Goal: Information Seeking & Learning: Learn about a topic

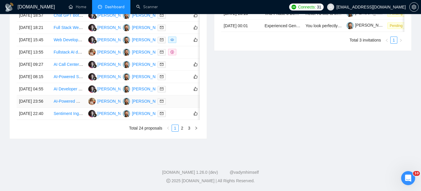
scroll to position [308, 0]
click at [181, 131] on link "2" at bounding box center [182, 128] width 6 height 6
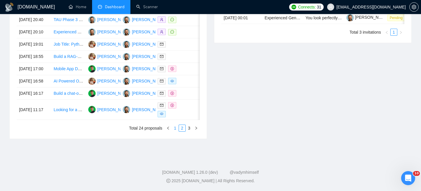
click at [176, 131] on link "1" at bounding box center [175, 128] width 6 height 6
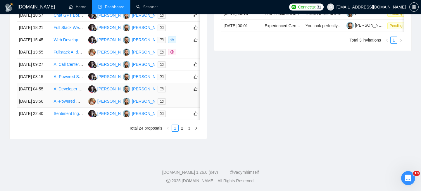
scroll to position [289, 0]
click at [44, 107] on td "[DATE] 23:56" at bounding box center [34, 101] width 34 height 12
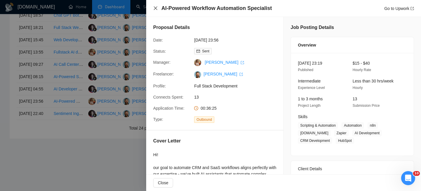
click at [156, 6] on icon "close" at bounding box center [155, 8] width 5 height 5
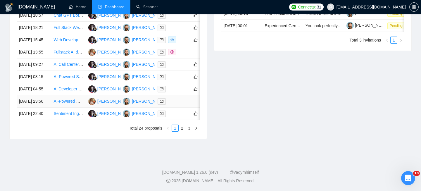
click at [42, 107] on td "[DATE] 23:56" at bounding box center [34, 101] width 34 height 12
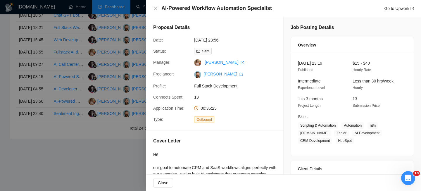
click at [194, 3] on div "AI-Powered Workflow Automation Specialist Go to Upwork" at bounding box center [283, 8] width 275 height 17
click at [194, 8] on h4 "AI-Powered Workflow Automation Specialist" at bounding box center [216, 8] width 110 height 7
copy h4 "AI-Powered Workflow Automation Specialist"
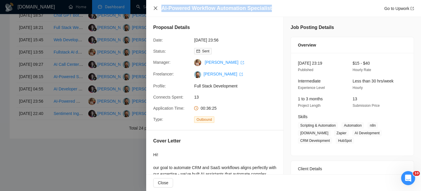
click at [155, 10] on icon "close" at bounding box center [155, 8] width 5 height 5
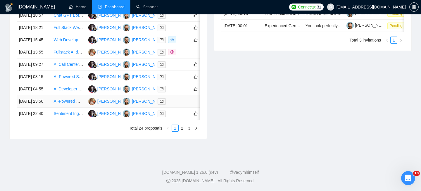
click at [41, 107] on td "[DATE] 23:56" at bounding box center [34, 101] width 34 height 12
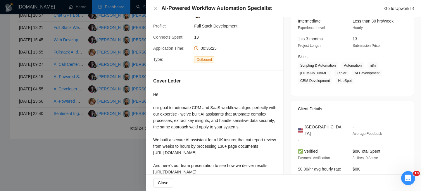
scroll to position [57, 0]
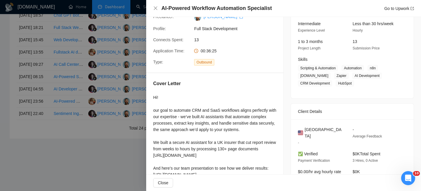
click at [326, 130] on span "United States" at bounding box center [323, 132] width 39 height 13
copy span "United States"
click at [155, 8] on icon "close" at bounding box center [156, 8] width 4 height 4
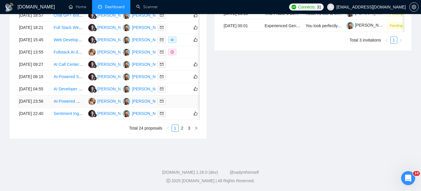
click at [49, 107] on td "[DATE] 23:56" at bounding box center [34, 101] width 34 height 12
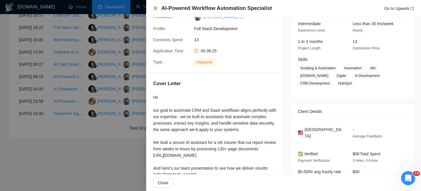
click at [156, 8] on icon "close" at bounding box center [155, 8] width 5 height 5
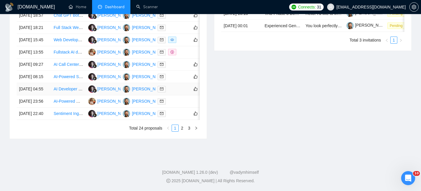
click at [45, 95] on td "[DATE] 04:55" at bounding box center [34, 89] width 34 height 12
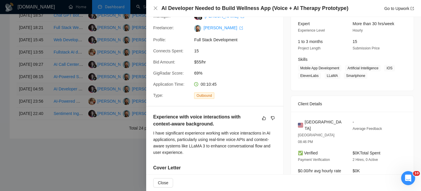
scroll to position [55, 0]
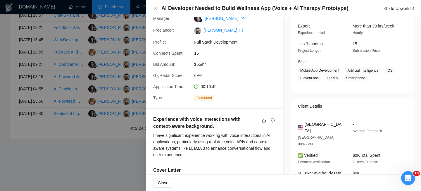
click at [177, 9] on h4 "AI Developer Needed to Build Wellness App (Voice + AI Therapy Prototype)" at bounding box center [254, 8] width 187 height 7
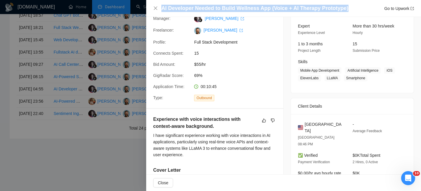
click at [177, 9] on h4 "AI Developer Needed to Build Wellness App (Voice + AI Therapy Prototype)" at bounding box center [254, 8] width 187 height 7
copy h4 "AI Developer Needed to Build Wellness App (Voice + AI Therapy Prototype)"
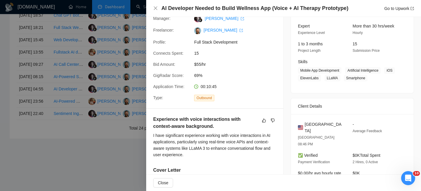
click at [156, 11] on div "AI Developer Needed to Build Wellness App (Voice + AI Therapy Prototype) Go to …" at bounding box center [283, 8] width 261 height 7
click at [155, 10] on icon "close" at bounding box center [155, 8] width 5 height 5
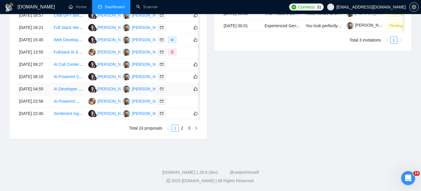
click at [49, 95] on td "[DATE] 04:55" at bounding box center [34, 89] width 34 height 12
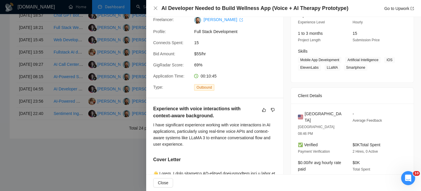
scroll to position [66, 0]
click at [323, 110] on span "United States" at bounding box center [323, 116] width 39 height 13
copy span "United States"
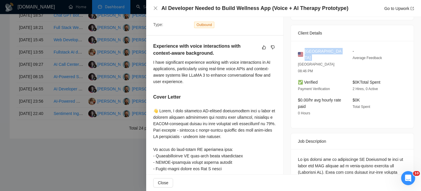
scroll to position [128, 0]
click at [154, 7] on icon "close" at bounding box center [156, 8] width 4 height 4
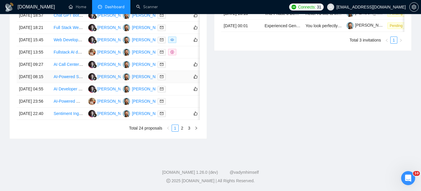
click at [48, 83] on td "[DATE] 08:15" at bounding box center [34, 77] width 34 height 12
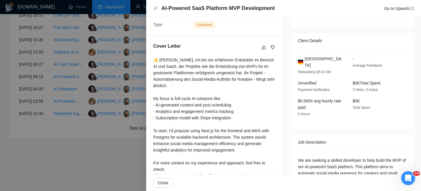
click at [170, 12] on h4 "AI-Powered SaaS Platform MVP Development" at bounding box center [217, 8] width 113 height 7
copy h4 "AI-Powered SaaS Platform MVP Development"
click at [153, 7] on icon "close" at bounding box center [155, 8] width 5 height 5
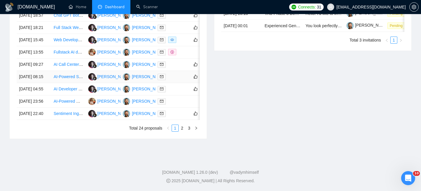
click at [39, 83] on td "[DATE] 08:15" at bounding box center [34, 77] width 34 height 12
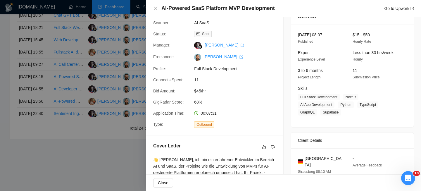
scroll to position [63, 0]
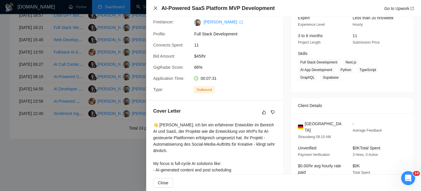
click at [153, 7] on icon "close" at bounding box center [155, 8] width 5 height 5
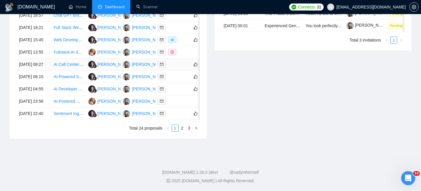
click at [45, 71] on td "[DATE] 09:27" at bounding box center [34, 64] width 34 height 12
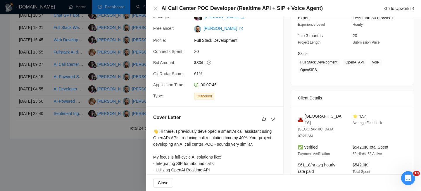
click at [222, 8] on h4 "AI Call Center POC Developer (Realtime API + SIP + Voice Agent)" at bounding box center [241, 8] width 161 height 7
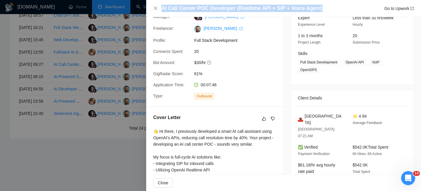
click at [222, 8] on h4 "AI Call Center POC Developer (Realtime API + SIP + Voice Agent)" at bounding box center [241, 8] width 161 height 7
copy h4 "AI Call Center POC Developer (Realtime API + SIP + Voice Agent)"
click at [155, 8] on icon "close" at bounding box center [156, 8] width 4 height 4
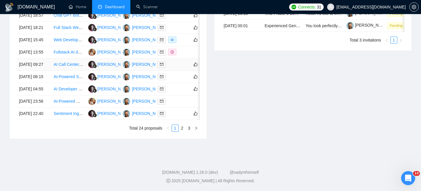
click at [45, 71] on td "[DATE] 09:27" at bounding box center [34, 64] width 34 height 12
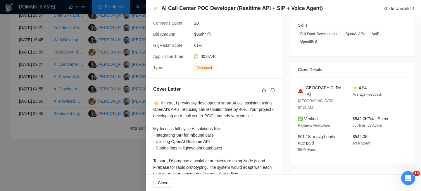
scroll to position [96, 0]
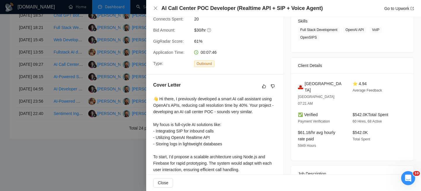
click at [309, 84] on span "Gibraltar" at bounding box center [323, 86] width 39 height 13
copy span "Gibraltar"
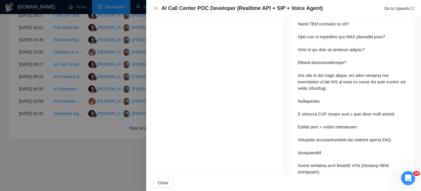
scroll to position [464, 0]
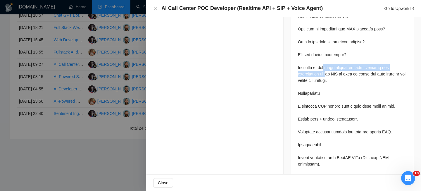
drag, startPoint x: 326, startPoint y: 54, endPoint x: 328, endPoint y: 61, distance: 8.0
click at [329, 61] on div at bounding box center [352, 67] width 109 height 495
click at [331, 67] on div at bounding box center [352, 67] width 109 height 495
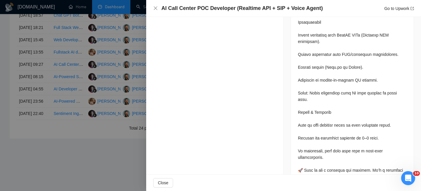
scroll to position [594, 0]
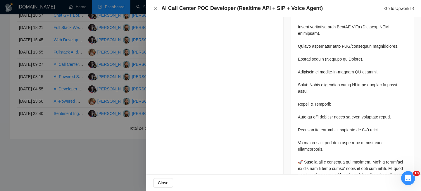
click at [155, 10] on icon "close" at bounding box center [155, 8] width 5 height 5
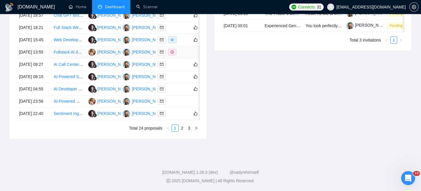
click at [48, 58] on td "[DATE] 13:55" at bounding box center [34, 52] width 34 height 12
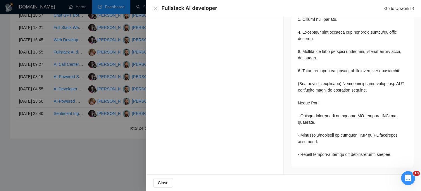
click at [176, 9] on h4 "Fullstack AI developer" at bounding box center [189, 8] width 56 height 7
copy h4 "Fullstack AI developer"
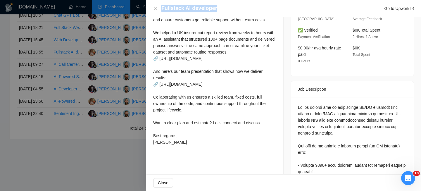
scroll to position [125, 0]
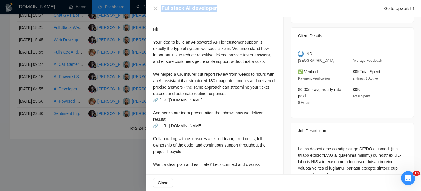
copy h4 "Fullstack AI developer"
click at [155, 10] on icon "close" at bounding box center [155, 8] width 5 height 5
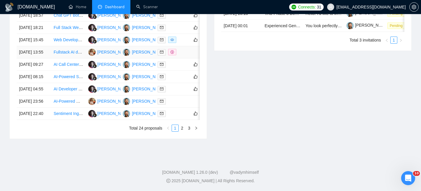
click at [39, 58] on td "[DATE] 13:55" at bounding box center [34, 52] width 34 height 12
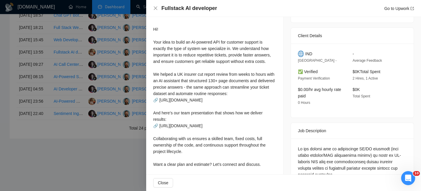
scroll to position [124, 0]
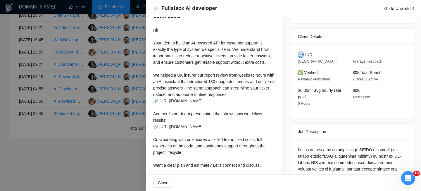
click at [306, 54] on span "IND" at bounding box center [308, 54] width 7 height 6
copy span "IND"
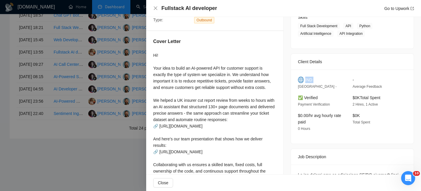
scroll to position [101, 0]
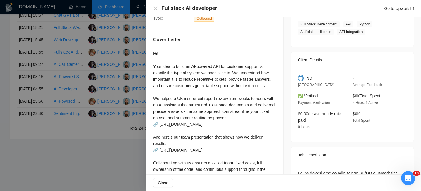
click at [308, 79] on span "IND" at bounding box center [308, 78] width 7 height 6
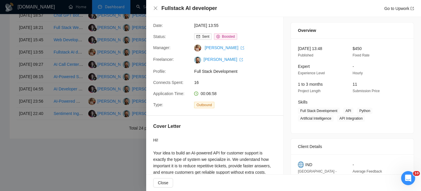
scroll to position [14, 0]
click at [155, 6] on icon "close" at bounding box center [155, 8] width 5 height 5
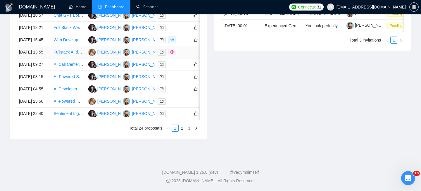
click at [41, 58] on td "[DATE] 13:55" at bounding box center [34, 52] width 34 height 12
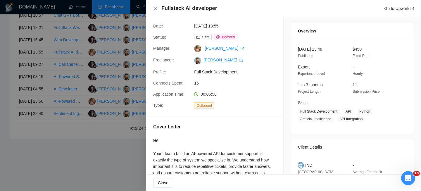
click at [155, 9] on icon "close" at bounding box center [155, 8] width 5 height 5
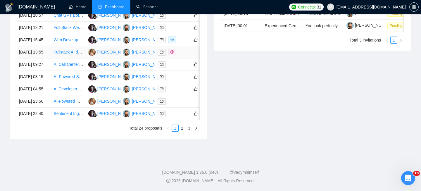
click at [44, 58] on td "[DATE] 13:55" at bounding box center [34, 52] width 34 height 12
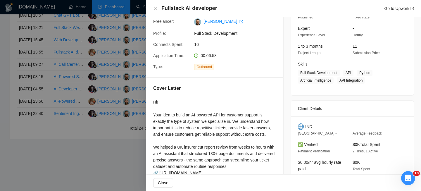
scroll to position [62, 0]
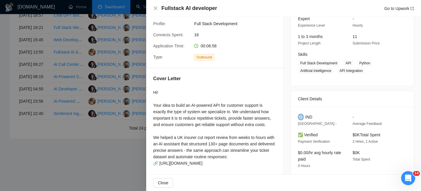
click at [310, 114] on span "IND" at bounding box center [308, 117] width 7 height 6
click at [152, 11] on div "Fullstack AI developer Go to Upwork" at bounding box center [283, 8] width 275 height 17
click at [155, 10] on icon "close" at bounding box center [155, 8] width 5 height 5
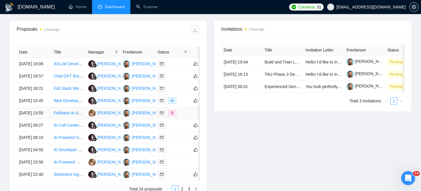
scroll to position [215, 0]
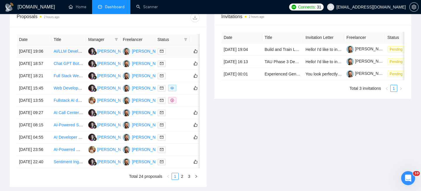
scroll to position [237, 0]
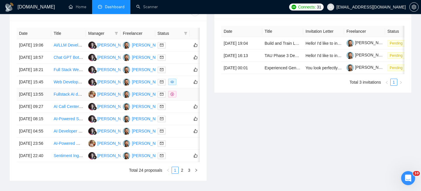
click at [30, 100] on td "[DATE] 13:55" at bounding box center [34, 94] width 34 height 12
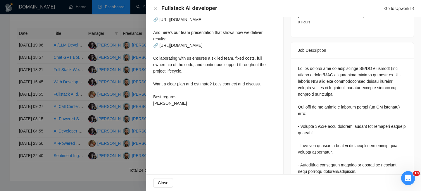
scroll to position [0, 0]
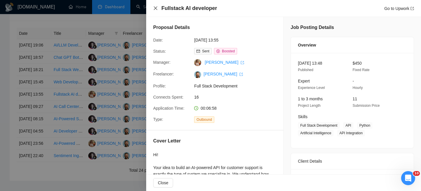
click at [156, 9] on icon "close" at bounding box center [155, 8] width 5 height 5
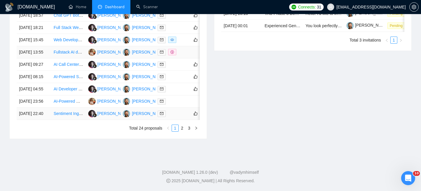
scroll to position [334, 0]
click at [48, 46] on td "[DATE] 15:45" at bounding box center [34, 40] width 34 height 12
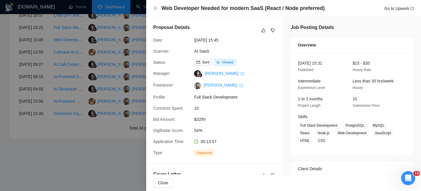
click at [225, 8] on h4 "Web Developer Needed for modern SaaS (React / Node preferred)" at bounding box center [242, 8] width 163 height 7
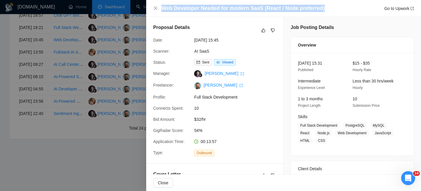
click at [225, 8] on h4 "Web Developer Needed for modern SaaS (React / Node preferred)" at bounding box center [242, 8] width 163 height 7
copy h4 "Web Developer Needed for modern SaaS (React / Node preferred)"
click at [155, 7] on icon "close" at bounding box center [155, 8] width 5 height 5
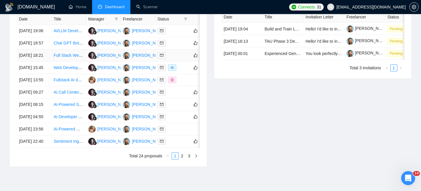
scroll to position [250, 0]
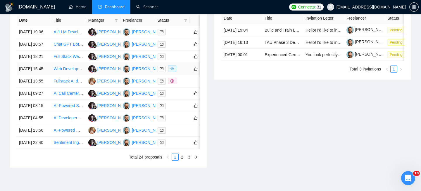
click at [47, 75] on td "[DATE] 15:45" at bounding box center [34, 69] width 34 height 12
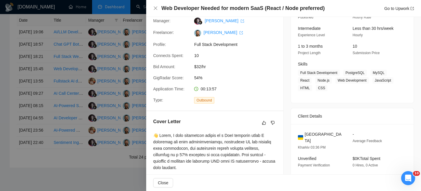
scroll to position [63, 0]
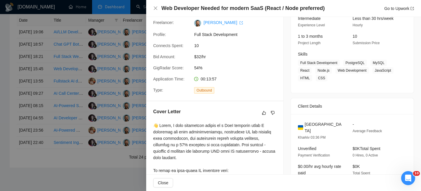
click at [315, 125] on span "Ukraine" at bounding box center [323, 127] width 39 height 13
copy span "Ukraine"
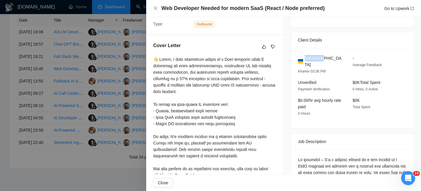
scroll to position [0, 0]
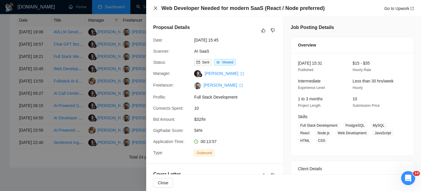
click at [154, 10] on icon "close" at bounding box center [155, 8] width 5 height 5
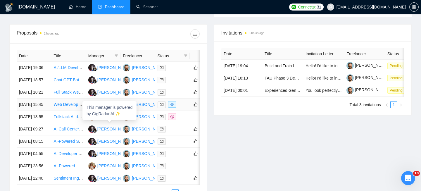
scroll to position [205, 0]
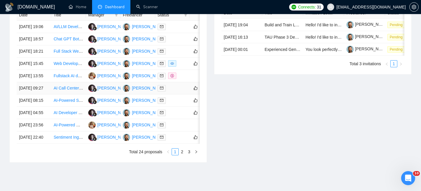
scroll to position [253, 0]
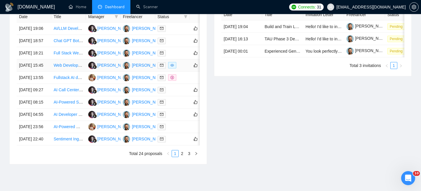
click at [49, 72] on td "[DATE] 15:45" at bounding box center [34, 65] width 34 height 12
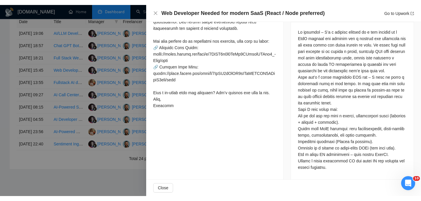
scroll to position [260, 0]
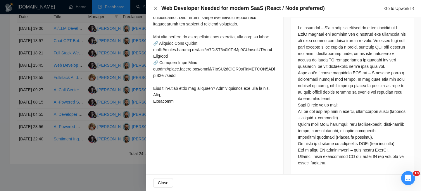
click at [155, 8] on icon "close" at bounding box center [155, 8] width 5 height 5
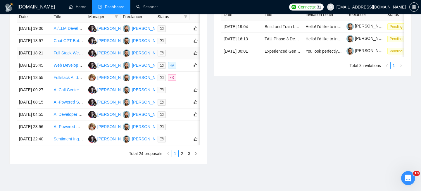
click at [52, 59] on td "Full Stack Web Developer for Quote Analysis SaaS" at bounding box center [68, 53] width 34 height 12
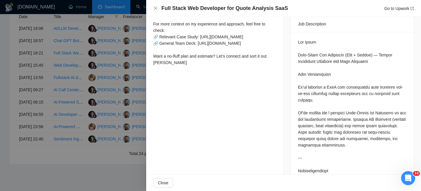
click at [206, 10] on h4 "Full Stack Web Developer for Quote Analysis SaaS" at bounding box center [224, 8] width 126 height 7
copy h4 "Full Stack Web Developer for Quote Analysis SaaS"
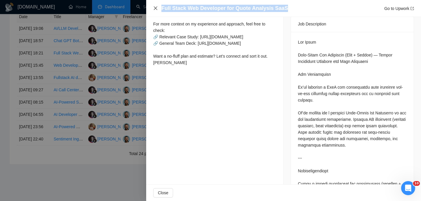
click at [155, 11] on icon "close" at bounding box center [155, 8] width 5 height 5
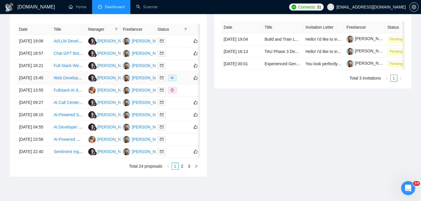
scroll to position [241, 0]
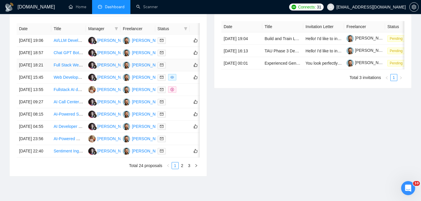
click at [47, 71] on td "[DATE] 18:21" at bounding box center [34, 65] width 34 height 12
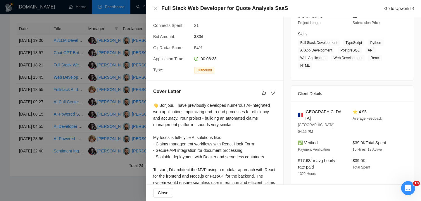
scroll to position [67, 0]
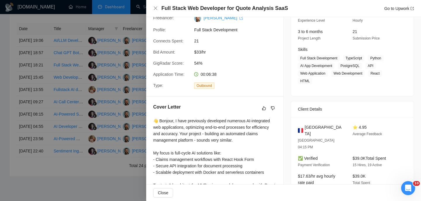
click at [309, 125] on span "France" at bounding box center [323, 130] width 39 height 13
copy span "France"
click at [154, 6] on icon "close" at bounding box center [155, 8] width 5 height 5
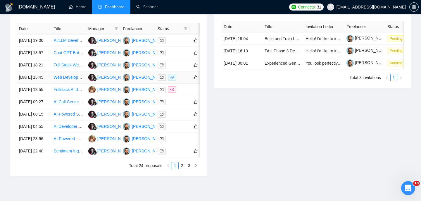
click at [51, 84] on td "Web Developer Needed for modern SaaS (React / Node preferred)" at bounding box center [68, 77] width 34 height 12
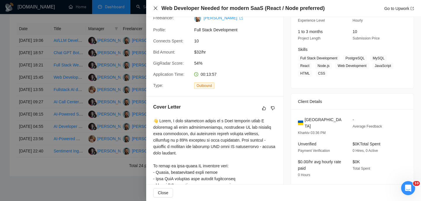
click at [155, 8] on icon "close" at bounding box center [156, 8] width 4 height 4
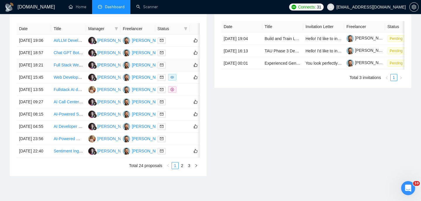
click at [46, 71] on td "[DATE] 18:21" at bounding box center [34, 65] width 34 height 12
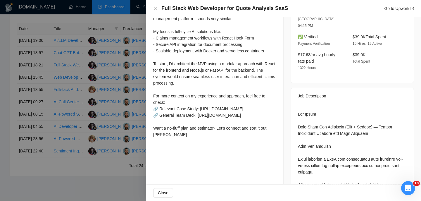
scroll to position [191, 0]
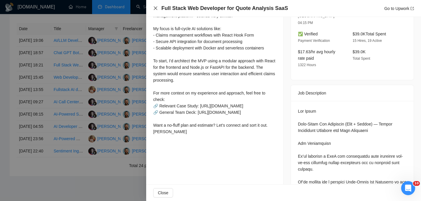
click at [155, 8] on icon "close" at bounding box center [156, 8] width 4 height 4
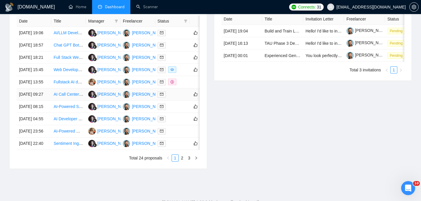
scroll to position [249, 0]
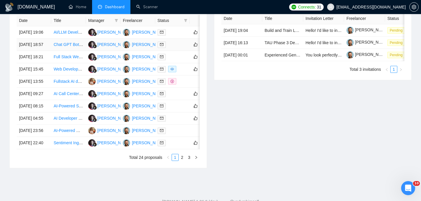
click at [51, 51] on td "Chat GPT Bot Development for Document Analysis" at bounding box center [68, 45] width 34 height 12
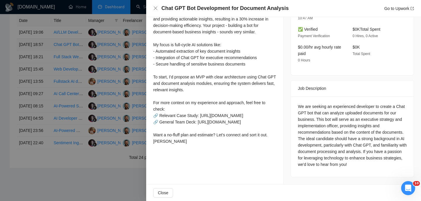
scroll to position [183, 0]
click at [209, 10] on h4 "Chat GPT Bot Development for Document Analysis" at bounding box center [224, 8] width 127 height 7
copy h4 "Chat GPT Bot Development for Document Analysis"
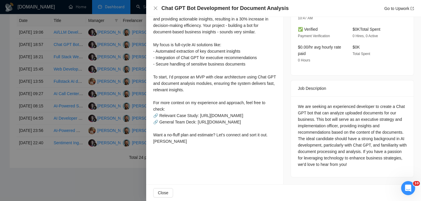
click at [159, 8] on div "Chat GPT Bot Development for Document Analysis Go to Upwork" at bounding box center [283, 8] width 261 height 7
click at [154, 8] on icon "close" at bounding box center [155, 8] width 5 height 5
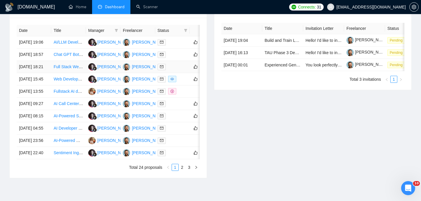
scroll to position [234, 0]
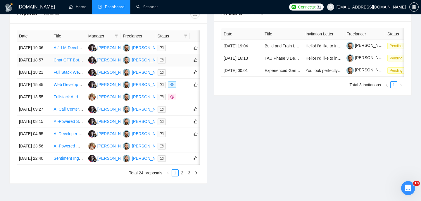
click at [44, 66] on td "[DATE] 18:57" at bounding box center [34, 60] width 34 height 12
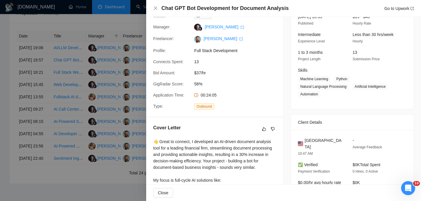
scroll to position [49, 0]
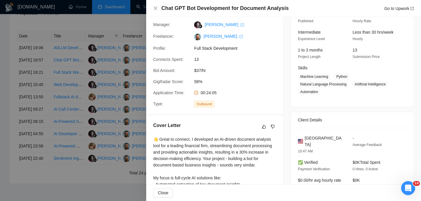
click at [325, 137] on span "United States" at bounding box center [323, 141] width 39 height 13
copy span "United States"
click at [157, 9] on icon "close" at bounding box center [155, 8] width 5 height 5
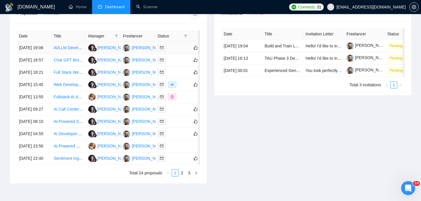
click at [45, 54] on td "[DATE] 19:06" at bounding box center [34, 48] width 34 height 12
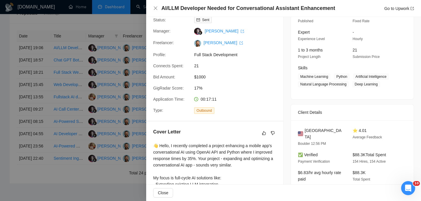
click at [210, 12] on div "AI/LLM Developer Needed for Conversational Assistant Enhancement Go to Upwork" at bounding box center [283, 8] width 275 height 17
click at [209, 11] on h4 "AI/LLM Developer Needed for Conversational Assistant Enhancement" at bounding box center [248, 8] width 174 height 7
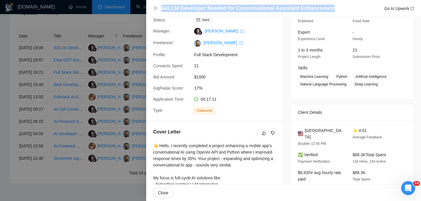
click at [209, 11] on h4 "AI/LLM Developer Needed for Conversational Assistant Enhancement" at bounding box center [248, 8] width 174 height 7
copy h4 "AI/LLM Developer Needed for Conversational Assistant Enhancement"
click at [154, 9] on icon "close" at bounding box center [155, 8] width 5 height 5
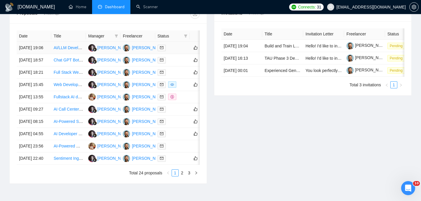
click at [42, 49] on td "[DATE] 19:06" at bounding box center [34, 48] width 34 height 12
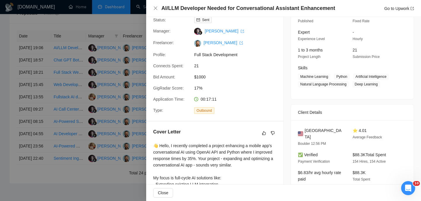
click at [314, 129] on span "United States" at bounding box center [323, 133] width 39 height 13
copy span "United States"
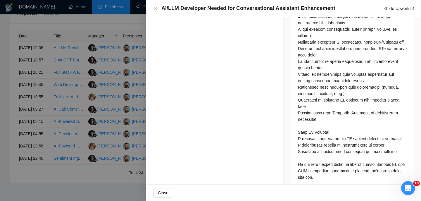
scroll to position [475, 0]
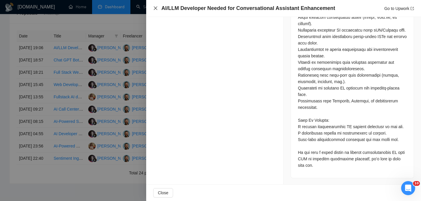
click at [154, 8] on icon "close" at bounding box center [155, 8] width 5 height 5
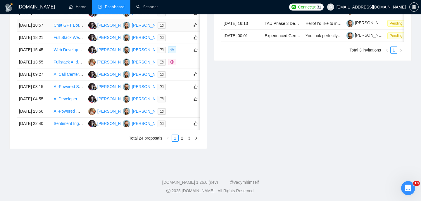
scroll to position [306, 0]
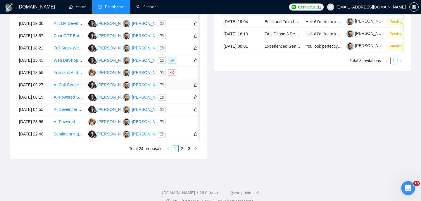
scroll to position [166, 0]
